Goal: Book appointment/travel/reservation

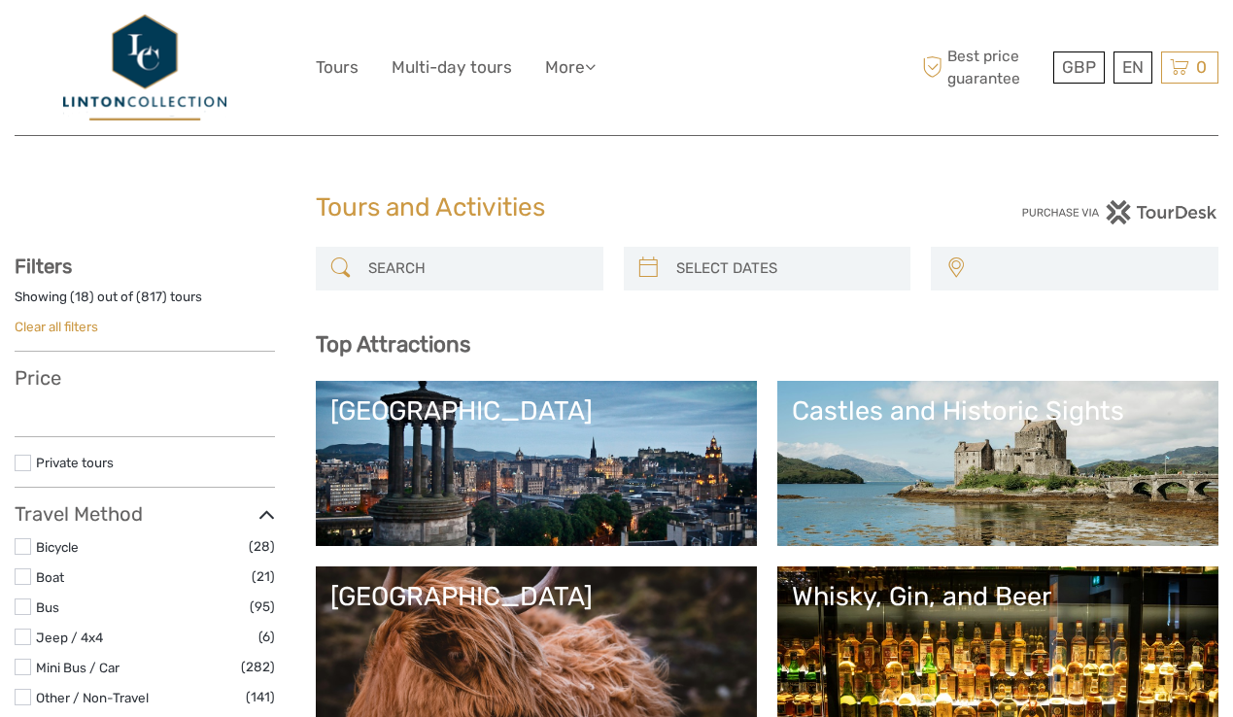
select select
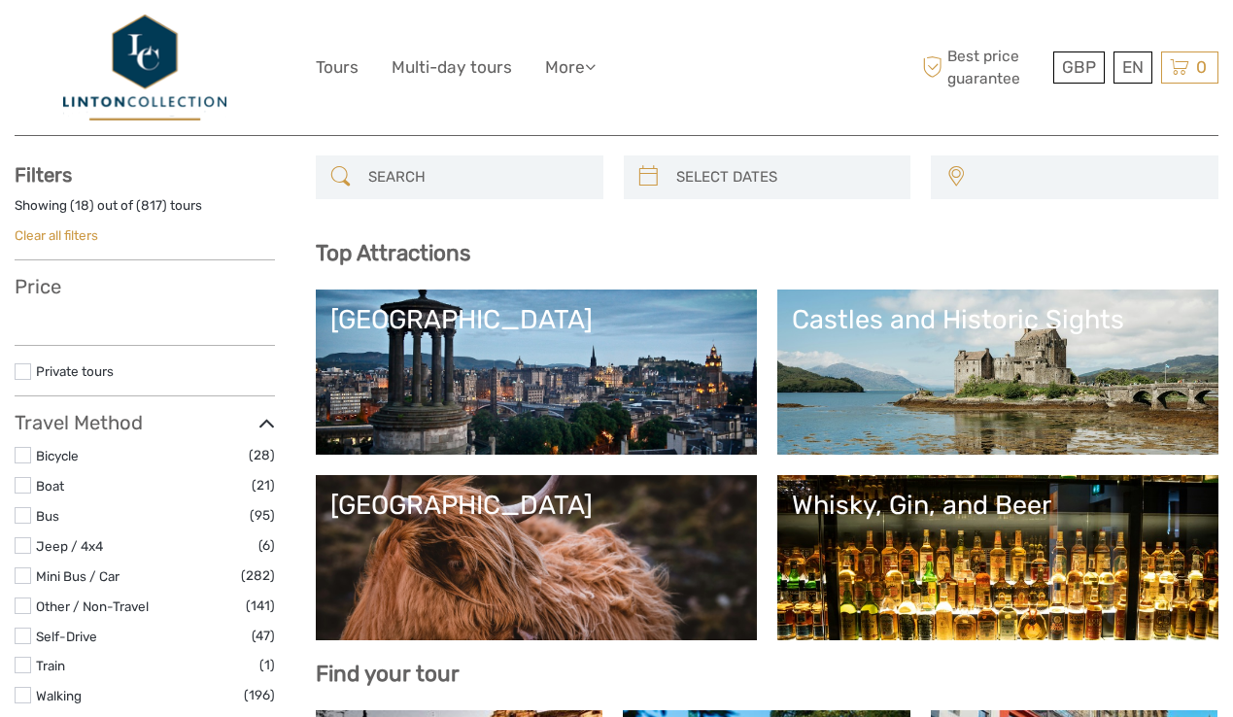
select select
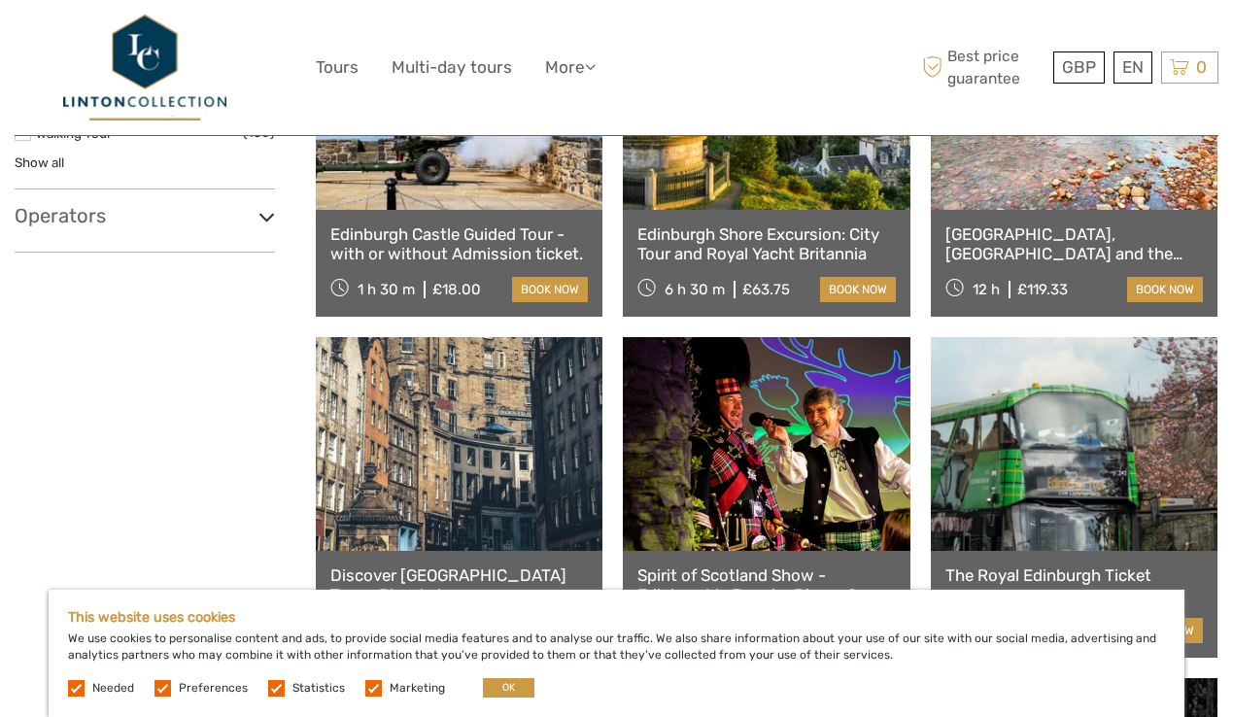
scroll to position [1542, 0]
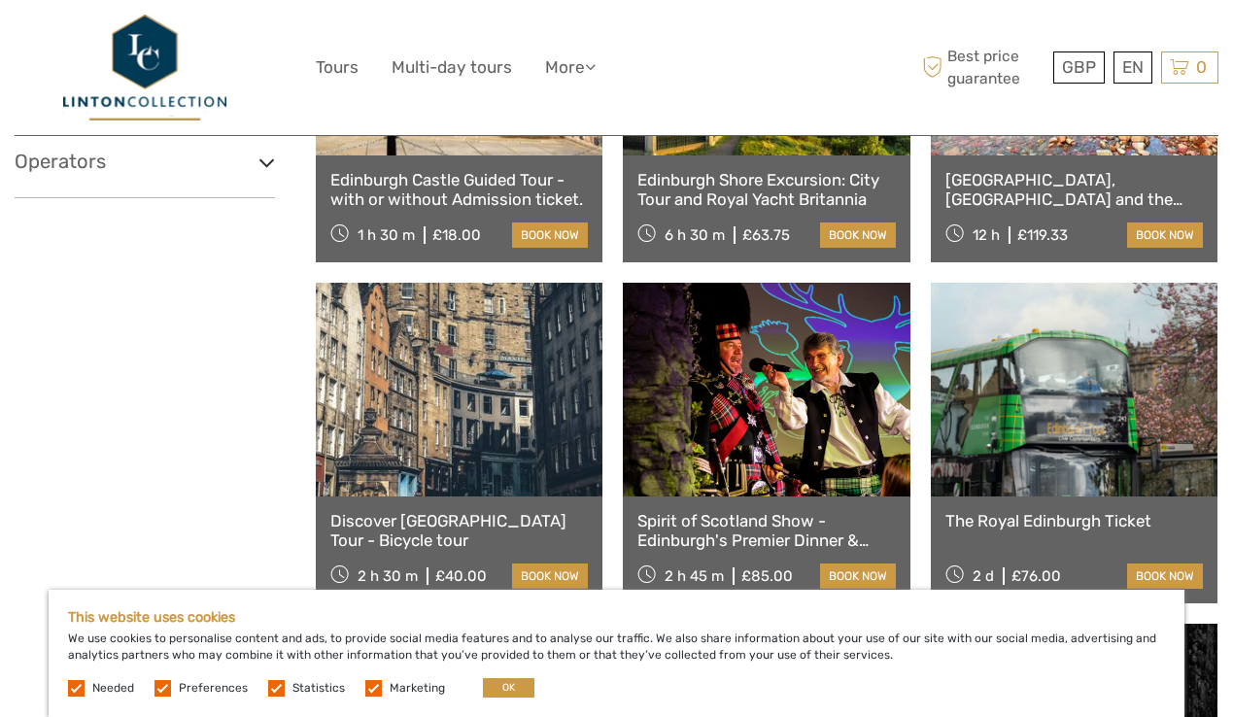
click at [1107, 429] on link at bounding box center [1074, 390] width 287 height 214
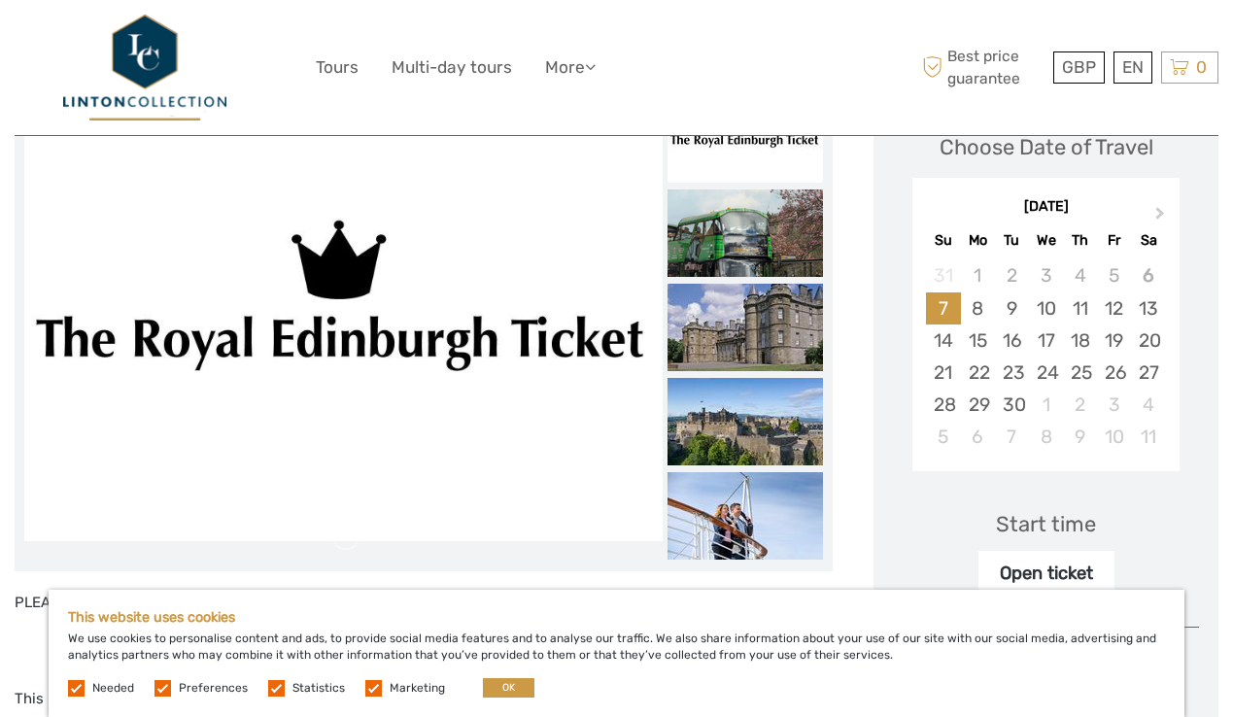
scroll to position [298, 0]
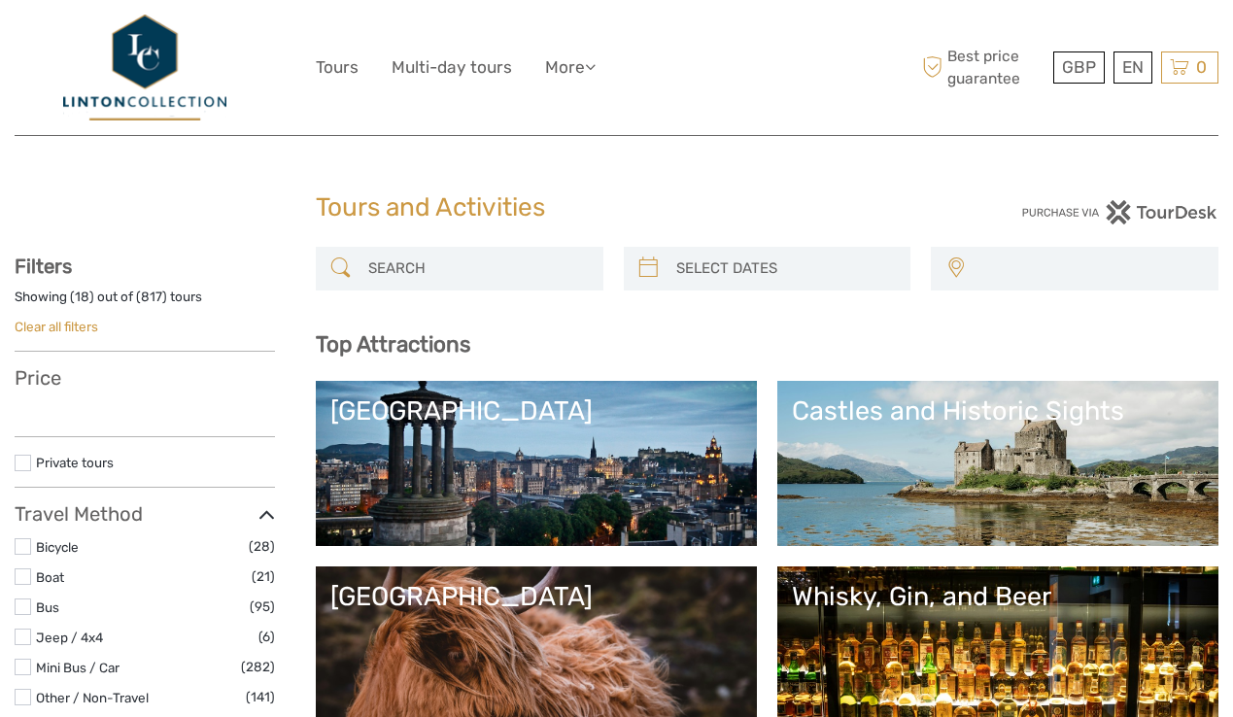
select select
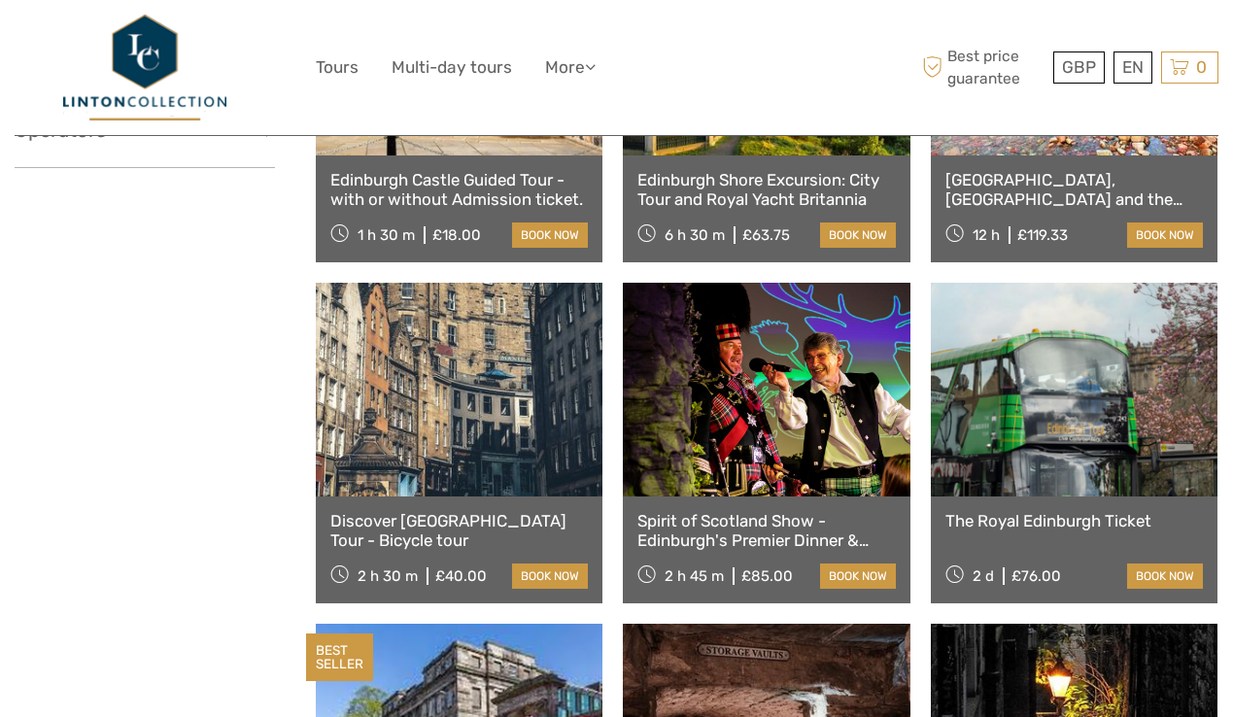
select select
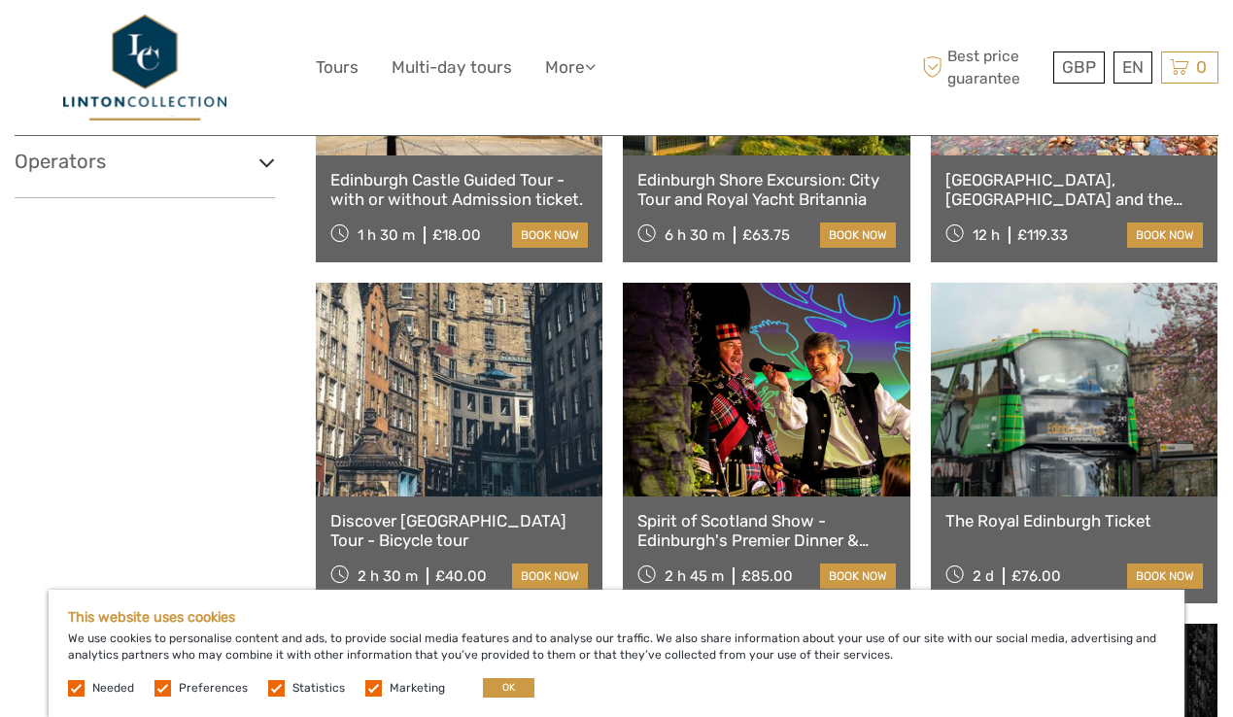
scroll to position [0, 0]
